Goal: Complete application form

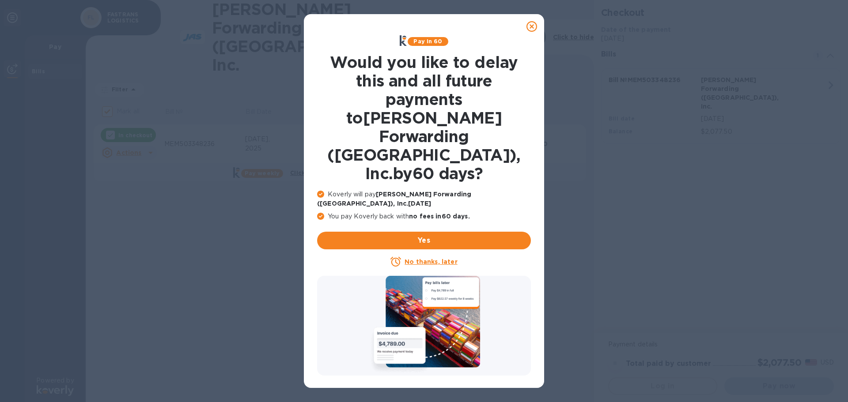
click at [442, 258] on u "No thanks, later" at bounding box center [430, 261] width 53 height 7
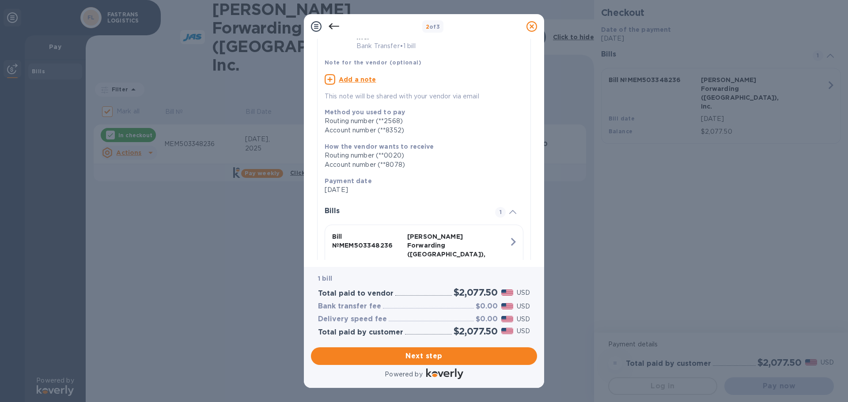
scroll to position [98, 0]
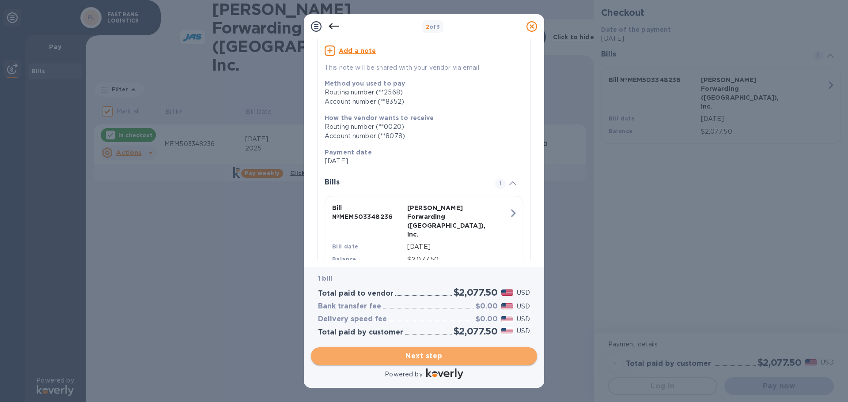
click at [446, 355] on span "Next step" at bounding box center [424, 356] width 212 height 11
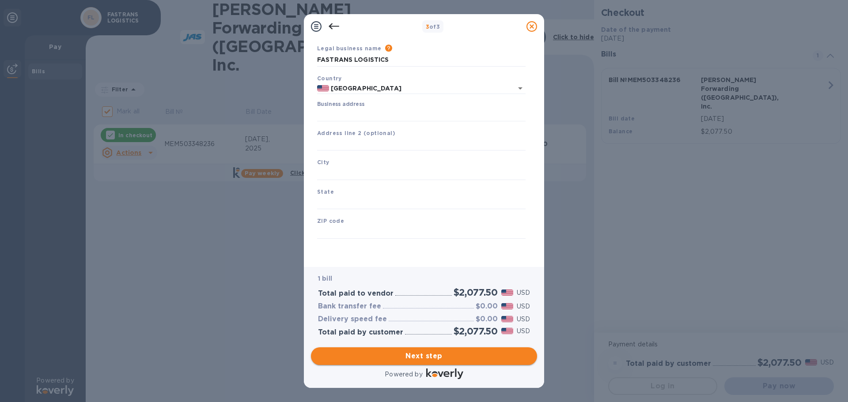
scroll to position [30, 0]
click at [377, 116] on input "Business address" at bounding box center [421, 114] width 208 height 13
type input "[STREET_ADDRESS][PERSON_NAME]"
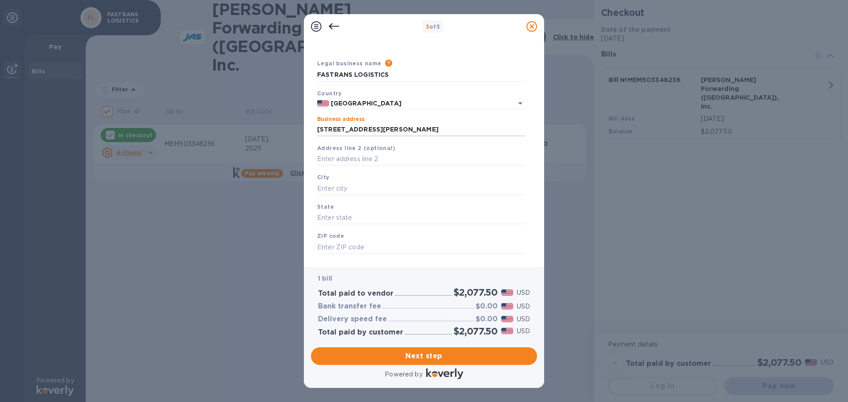
scroll to position [0, 0]
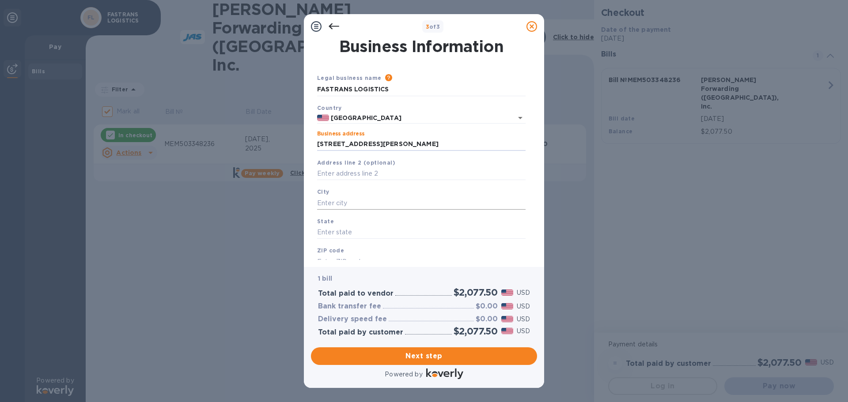
click at [363, 202] on input "text" at bounding box center [421, 202] width 208 height 13
type input "h"
type input "[PERSON_NAME]"
click at [342, 234] on input "text" at bounding box center [421, 232] width 208 height 13
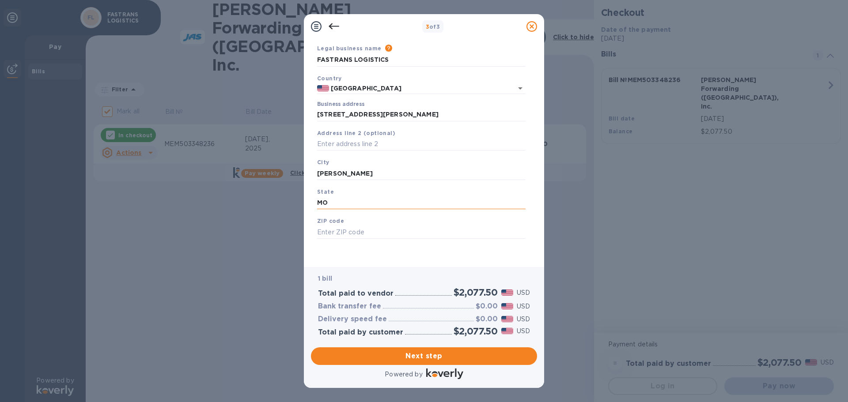
type input "MO"
click at [342, 234] on input "text" at bounding box center [421, 232] width 208 height 13
type input "63042"
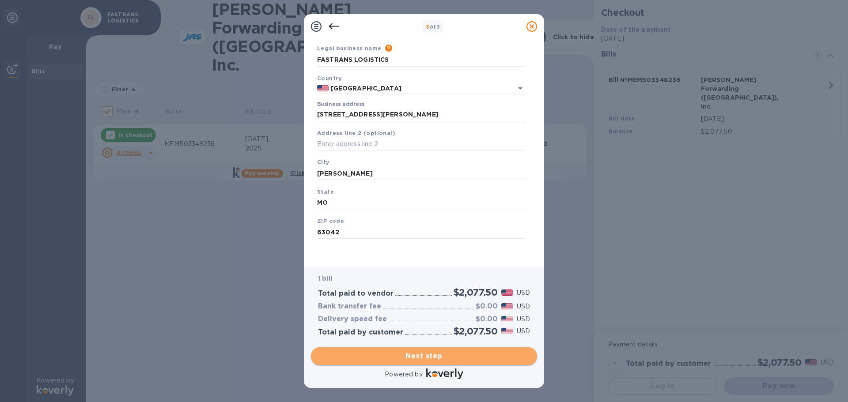
click at [438, 358] on span "Next step" at bounding box center [424, 356] width 212 height 11
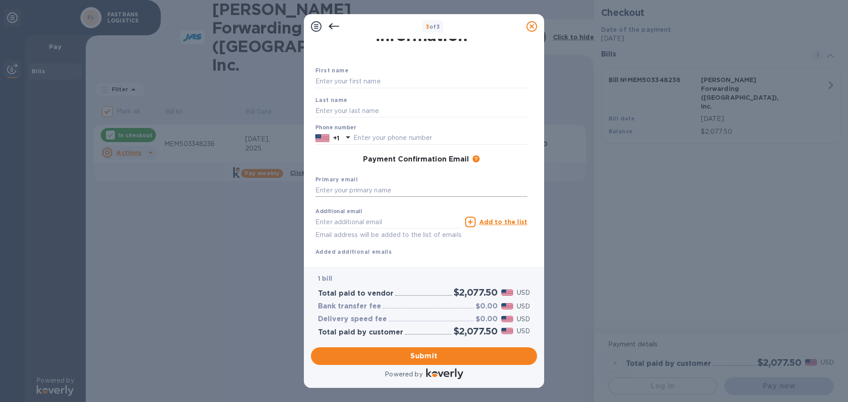
scroll to position [0, 0]
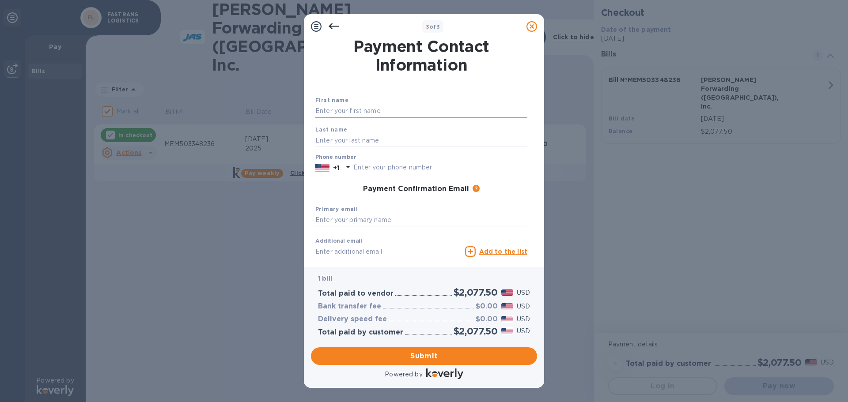
click at [350, 112] on input "text" at bounding box center [421, 111] width 212 height 13
type input "j"
type input "[PERSON_NAME]"
click at [335, 139] on input "text" at bounding box center [421, 140] width 212 height 13
type input "[PERSON_NAME]"
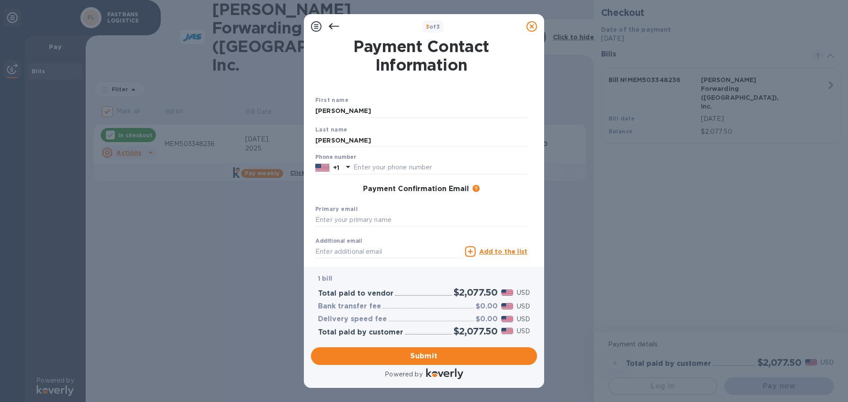
click at [495, 133] on div "Last name [PERSON_NAME]" at bounding box center [421, 136] width 219 height 30
click at [444, 170] on input "text" at bounding box center [440, 167] width 174 height 13
type input "3145926572"
type input "[EMAIL_ADDRESS][DOMAIN_NAME]"
click at [391, 218] on input "text" at bounding box center [421, 220] width 212 height 13
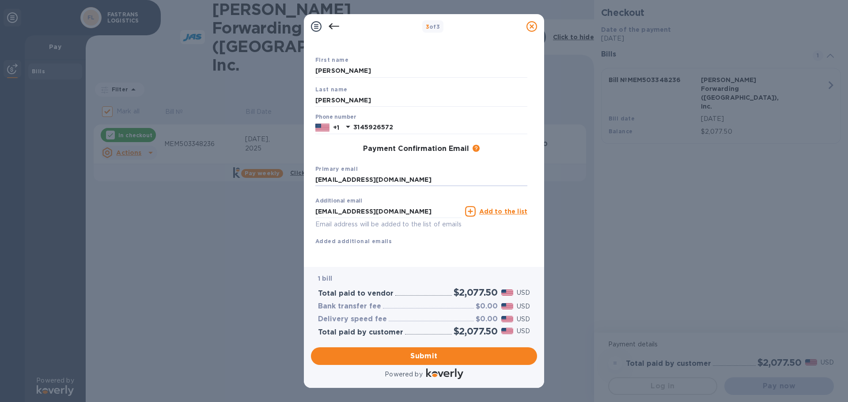
scroll to position [50, 0]
type input "[EMAIL_ADDRESS][DOMAIN_NAME]"
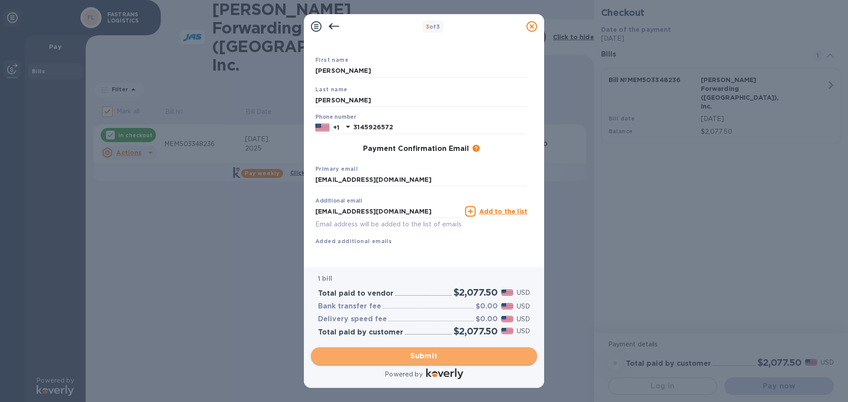
click at [455, 357] on span "Submit" at bounding box center [424, 356] width 212 height 11
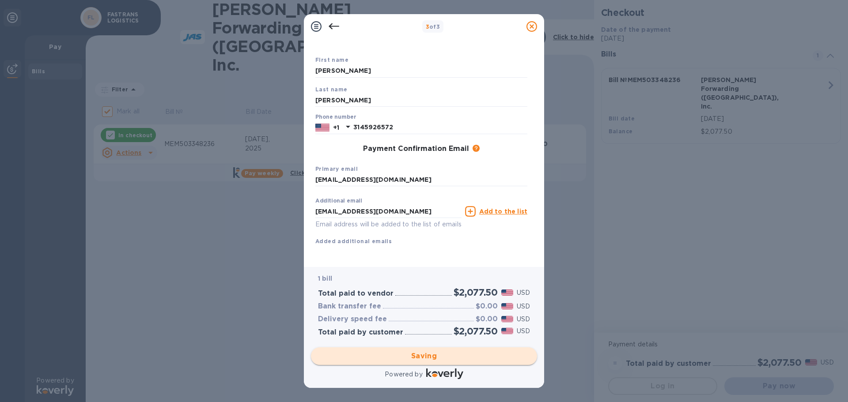
checkbox input "false"
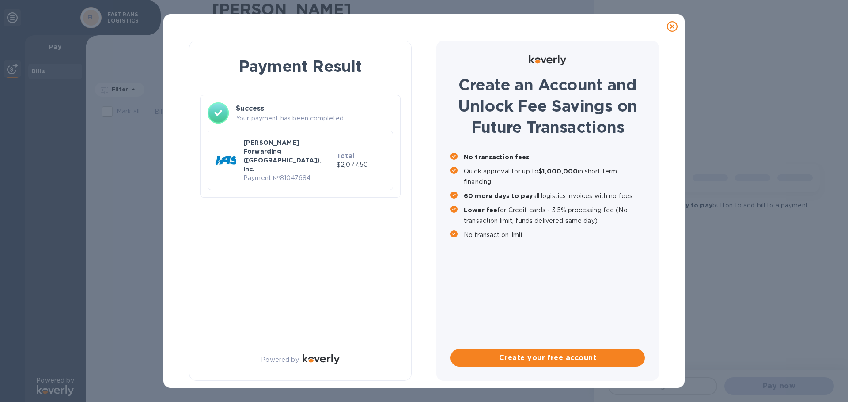
scroll to position [0, 0]
